Goal: Task Accomplishment & Management: Manage account settings

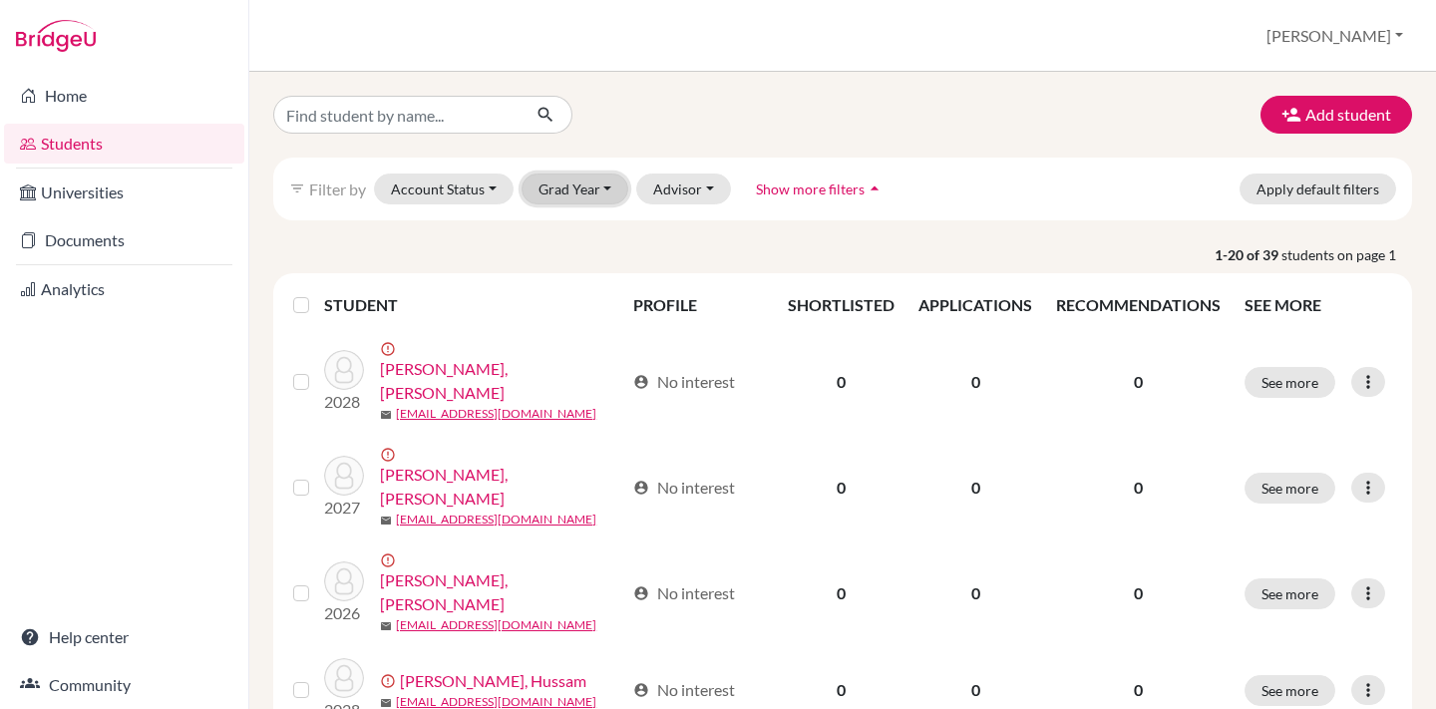
click at [593, 190] on button "Grad Year" at bounding box center [576, 189] width 108 height 31
click at [579, 292] on span "2026" at bounding box center [564, 295] width 36 height 24
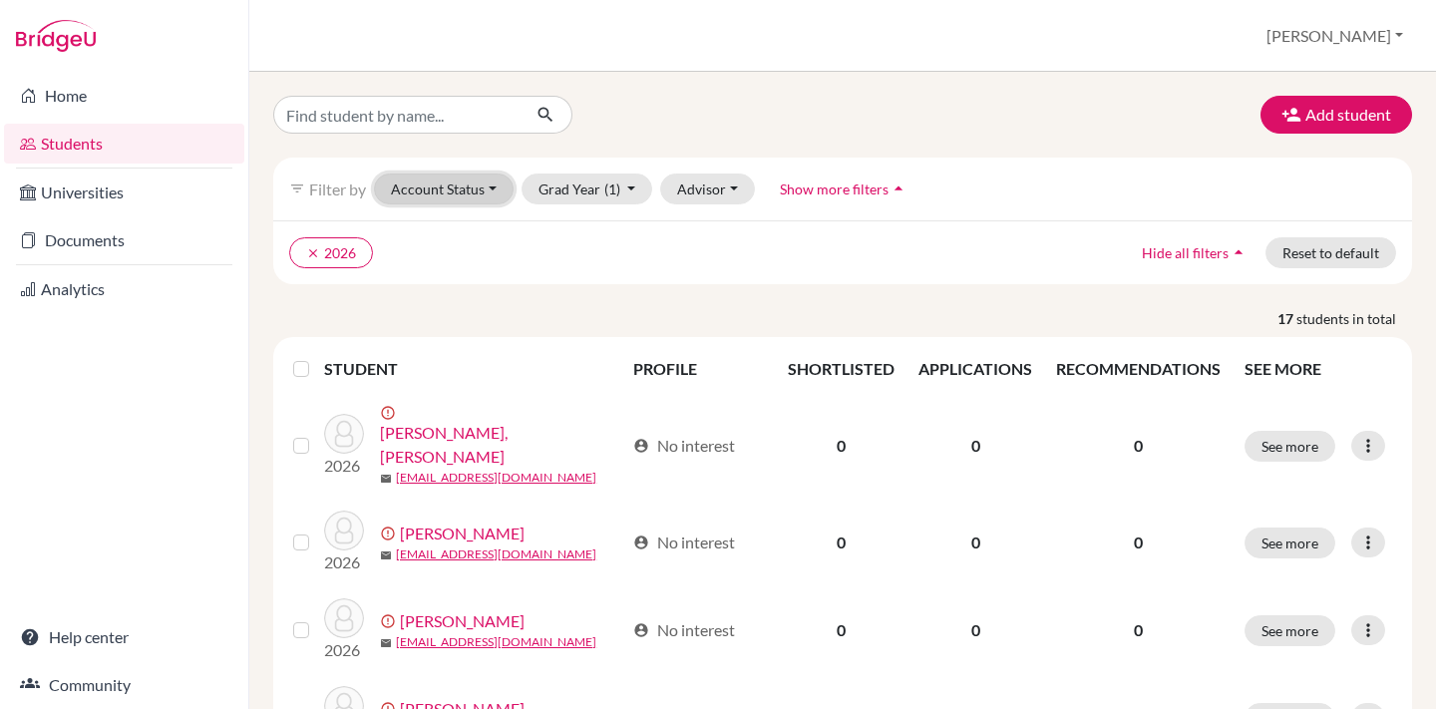
click at [474, 185] on button "Account Status" at bounding box center [444, 189] width 140 height 31
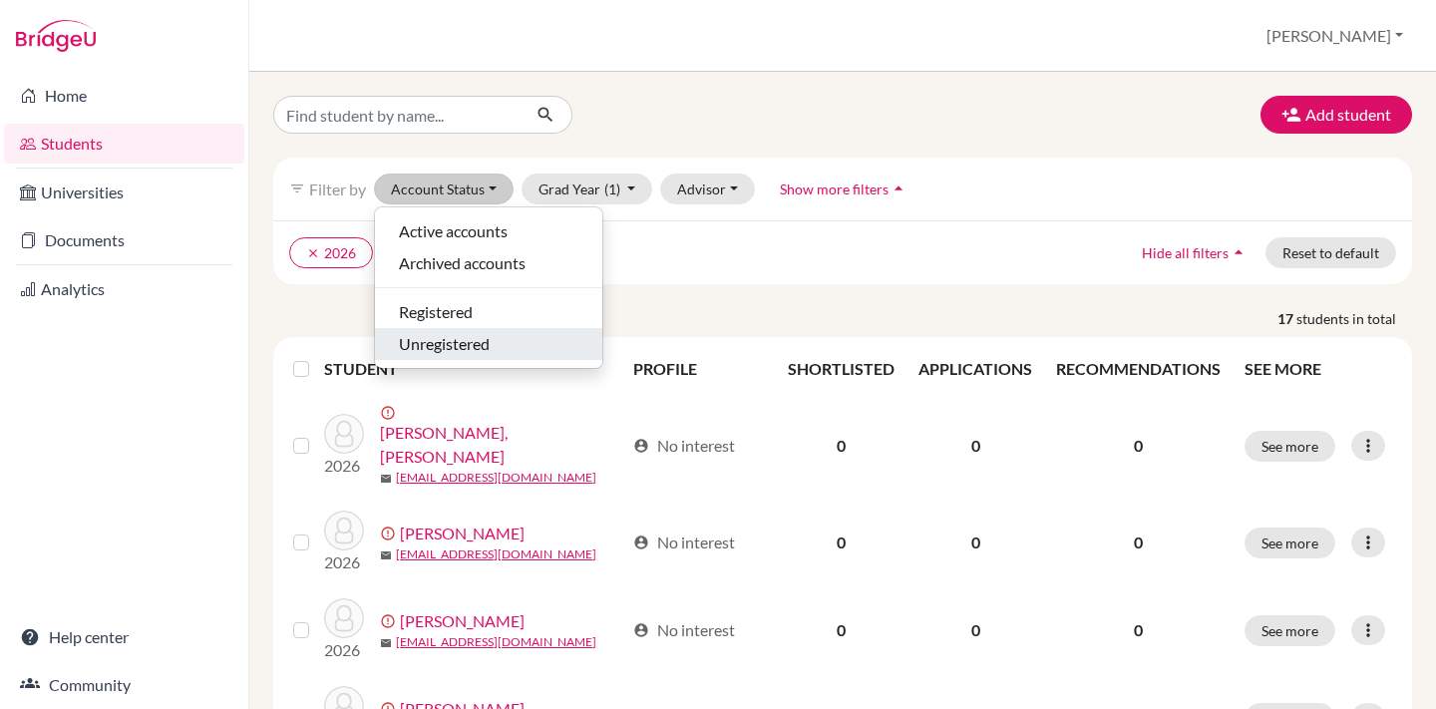
click at [424, 349] on span "Unregistered" at bounding box center [444, 344] width 91 height 24
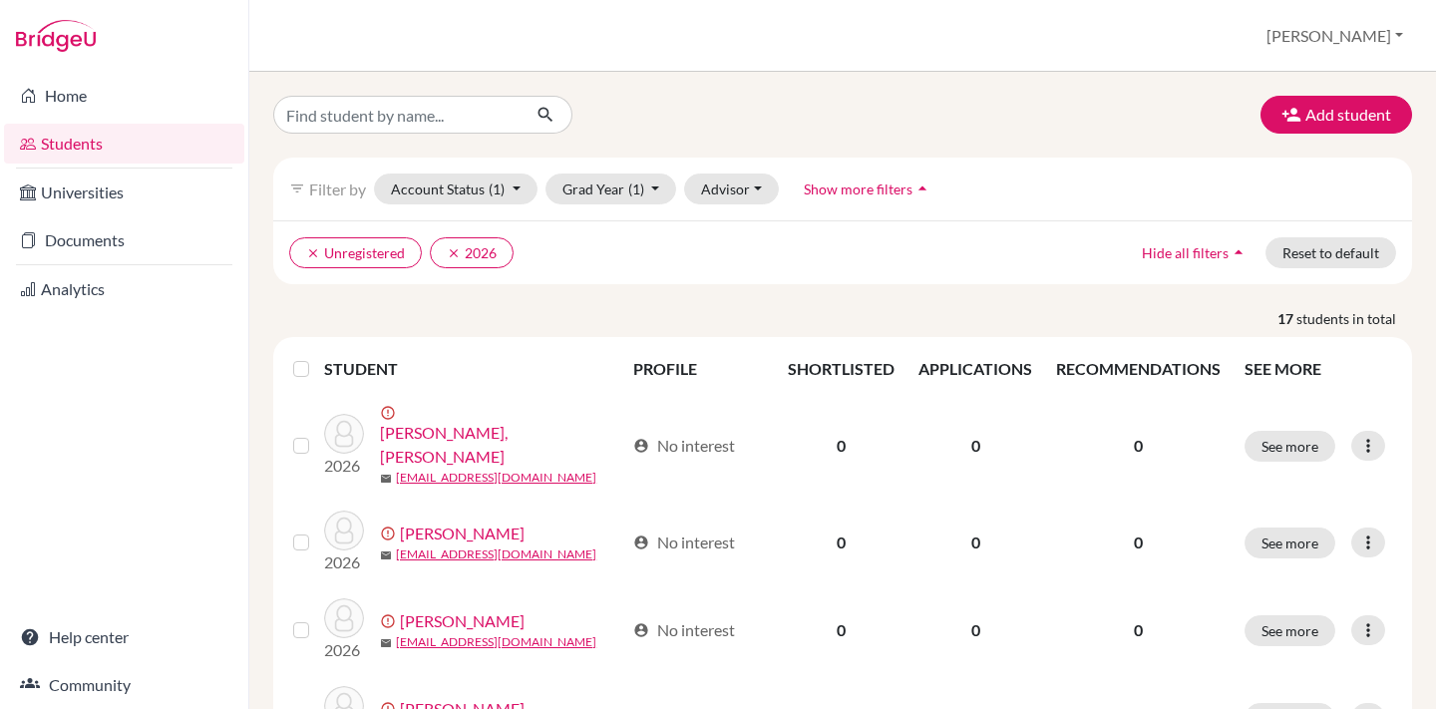
click at [317, 357] on label at bounding box center [317, 357] width 0 height 0
click at [0, 0] on input "checkbox" at bounding box center [0, 0] width 0 height 0
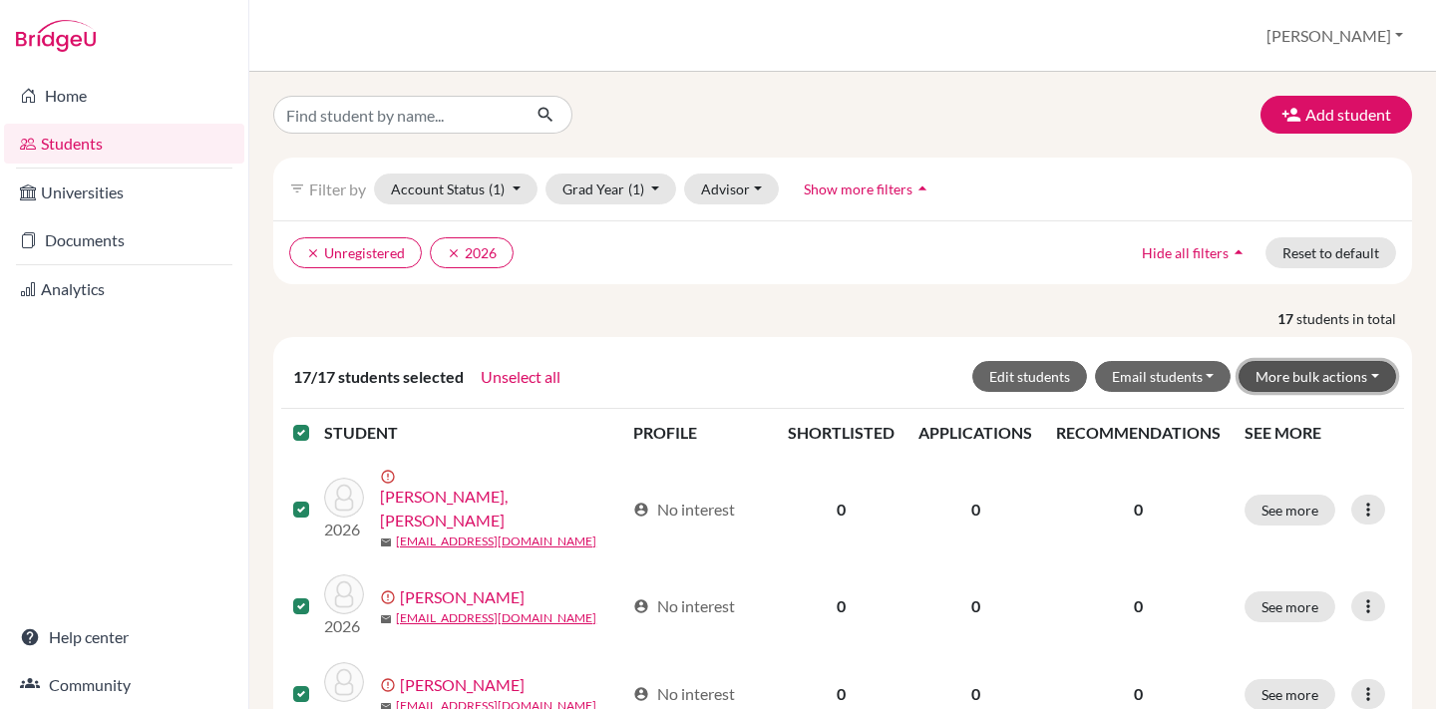
click at [1364, 371] on button "More bulk actions" at bounding box center [1317, 376] width 158 height 31
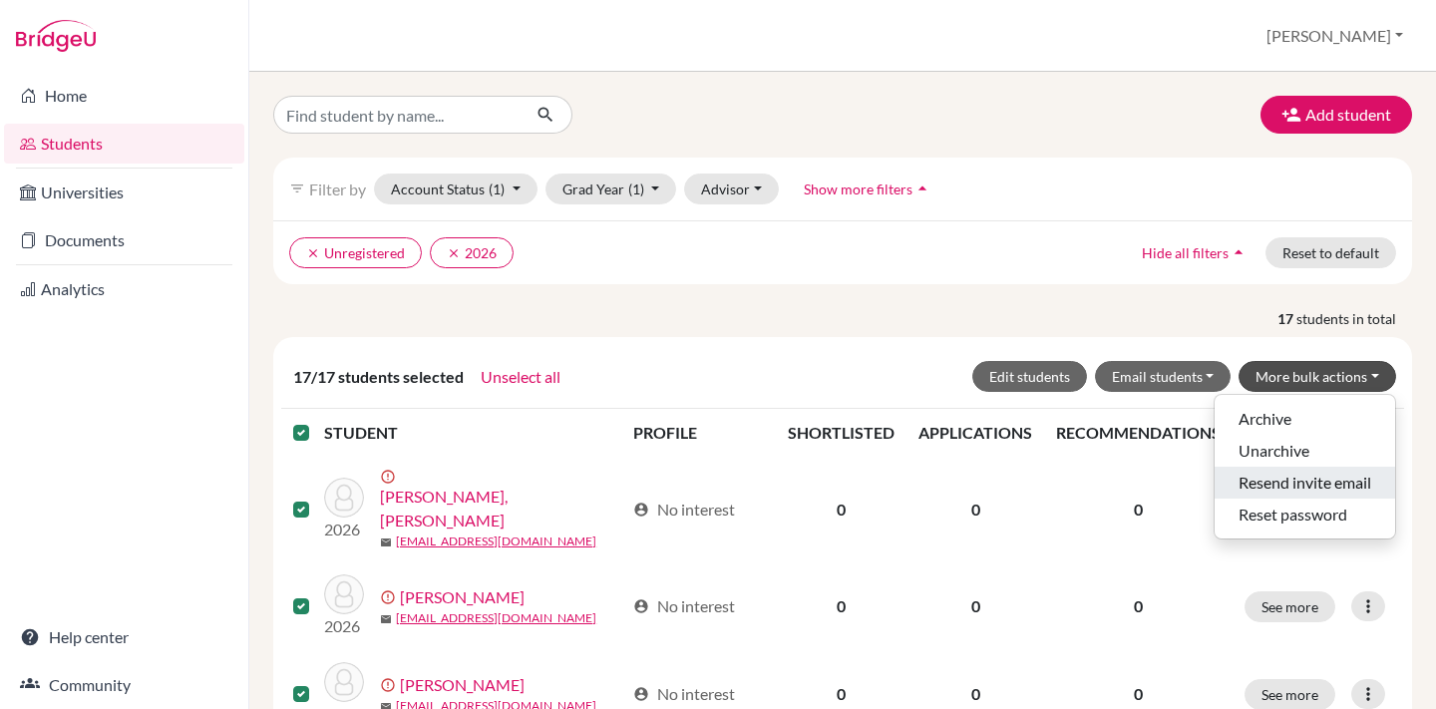
click at [1296, 480] on button "Resend invite email" at bounding box center [1305, 483] width 180 height 32
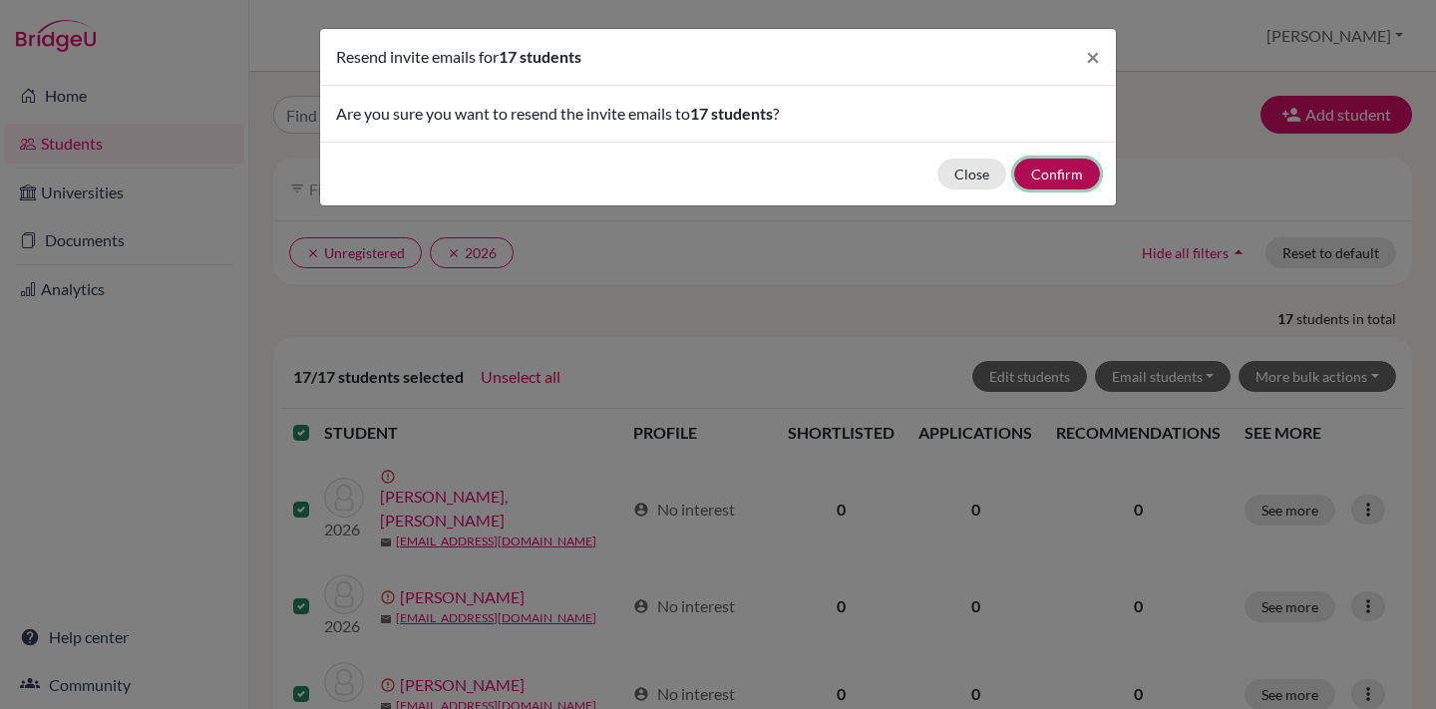
click at [1051, 176] on button "Confirm" at bounding box center [1057, 174] width 86 height 31
